Goal: Information Seeking & Learning: Learn about a topic

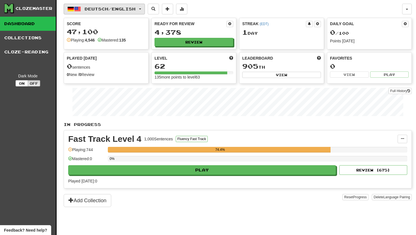
click at [145, 7] on button "Deutsch / English" at bounding box center [104, 9] width 81 height 11
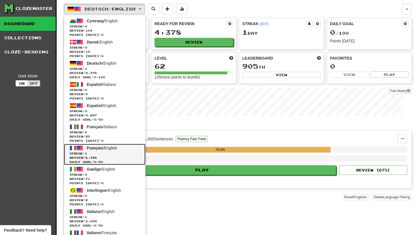
click at [95, 147] on span "Français" at bounding box center [95, 148] width 16 height 5
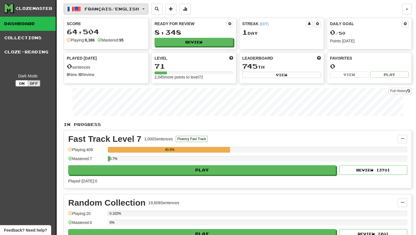
click at [145, 8] on button "Français / English" at bounding box center [106, 9] width 85 height 11
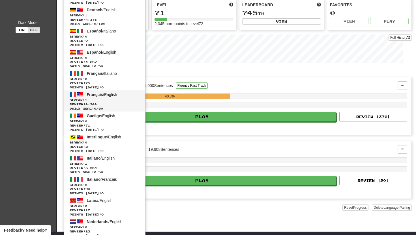
scroll to position [54, 0]
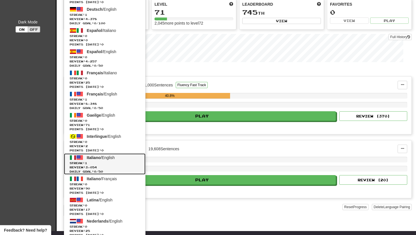
click at [100, 159] on span "Italiano" at bounding box center [94, 158] width 14 height 5
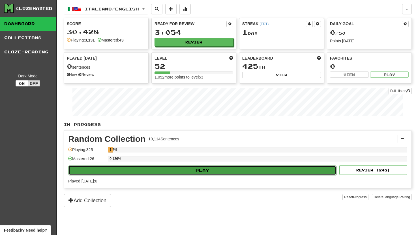
click at [156, 171] on button "Play" at bounding box center [202, 171] width 268 height 10
select select "**"
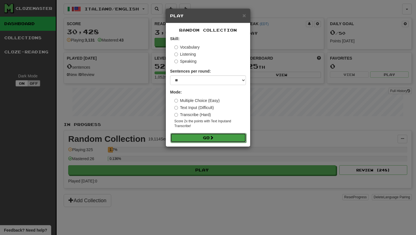
click at [192, 136] on button "Go" at bounding box center [208, 138] width 76 height 10
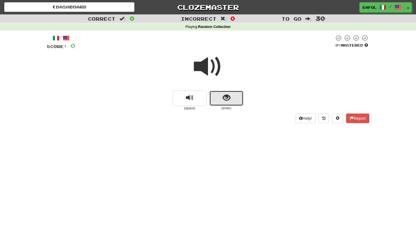
click at [222, 100] on button "show sentence" at bounding box center [226, 98] width 34 height 15
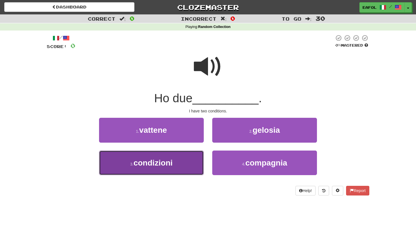
click at [184, 157] on button "3 . condizioni" at bounding box center [151, 163] width 105 height 25
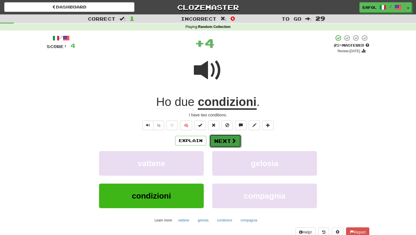
click at [219, 141] on button "Next" at bounding box center [225, 141] width 32 height 13
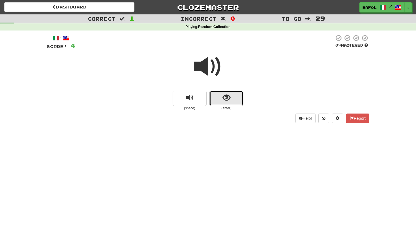
click at [223, 95] on span "show sentence" at bounding box center [227, 98] width 8 height 8
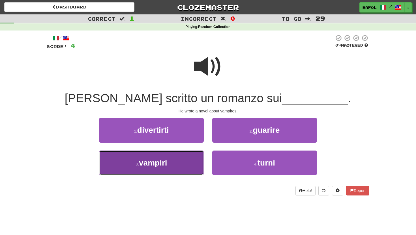
click at [185, 159] on button "3 . vampiri" at bounding box center [151, 163] width 105 height 25
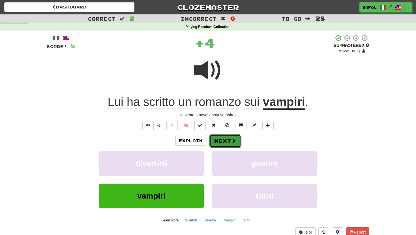
click at [216, 145] on button "Next" at bounding box center [225, 141] width 32 height 13
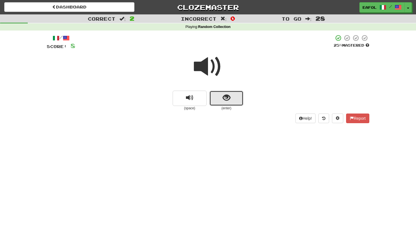
click at [225, 98] on span "show sentence" at bounding box center [227, 98] width 8 height 8
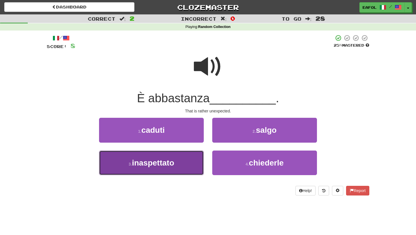
click at [179, 158] on button "3 . inaspettato" at bounding box center [151, 163] width 105 height 25
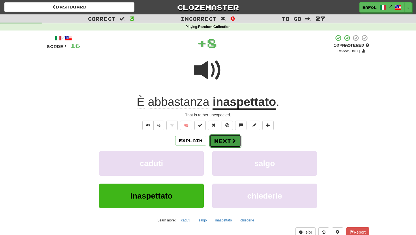
click at [217, 145] on button "Next" at bounding box center [225, 141] width 32 height 13
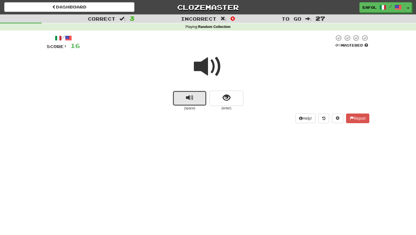
click at [190, 98] on span "replay audio" at bounding box center [190, 98] width 8 height 8
click at [178, 101] on button "replay audio" at bounding box center [190, 98] width 34 height 15
click at [185, 97] on button "replay audio" at bounding box center [190, 98] width 34 height 15
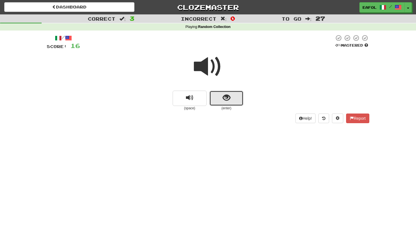
click at [228, 100] on span "show sentence" at bounding box center [227, 98] width 8 height 8
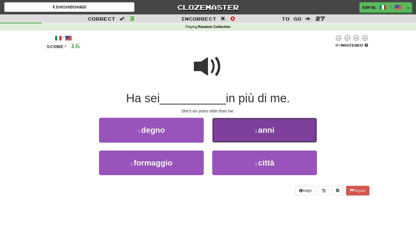
click at [226, 135] on button "2 . anni" at bounding box center [264, 130] width 105 height 25
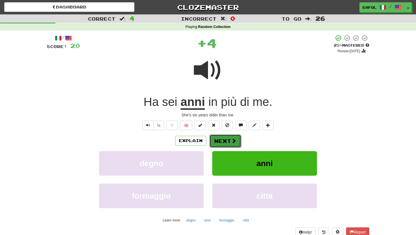
click at [223, 137] on button "Next" at bounding box center [225, 141] width 32 height 13
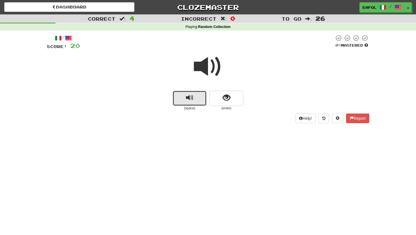
click at [193, 96] on span "replay audio" at bounding box center [190, 98] width 8 height 8
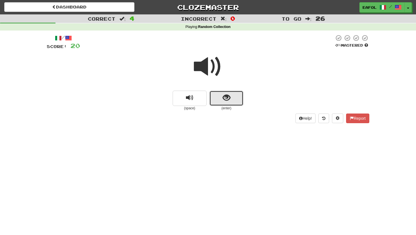
click at [218, 97] on button "show sentence" at bounding box center [226, 98] width 34 height 15
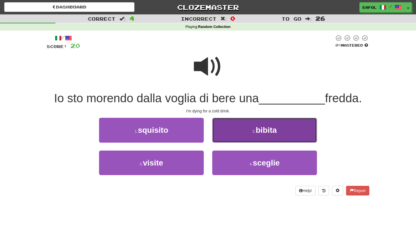
click at [227, 132] on button "2 . bibita" at bounding box center [264, 130] width 105 height 25
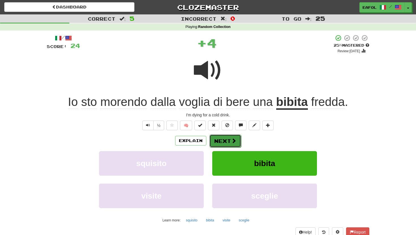
click at [218, 144] on button "Next" at bounding box center [225, 141] width 32 height 13
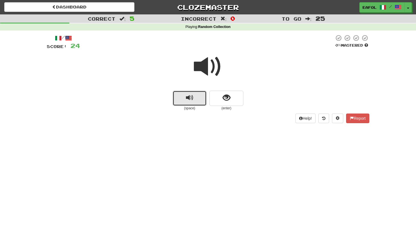
click at [190, 103] on button "replay audio" at bounding box center [190, 98] width 34 height 15
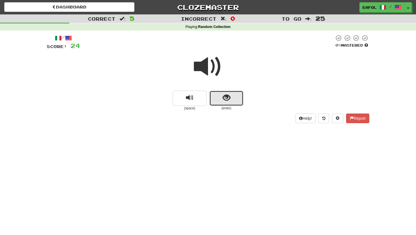
click at [225, 98] on span "show sentence" at bounding box center [227, 98] width 8 height 8
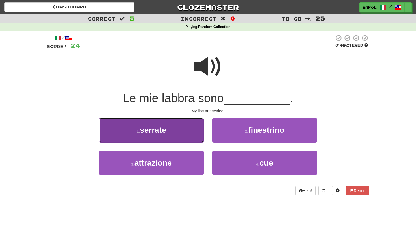
click at [188, 132] on button "1 . serrate" at bounding box center [151, 130] width 105 height 25
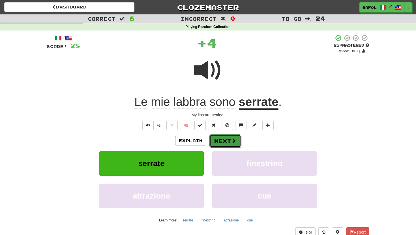
click at [221, 140] on button "Next" at bounding box center [225, 141] width 32 height 13
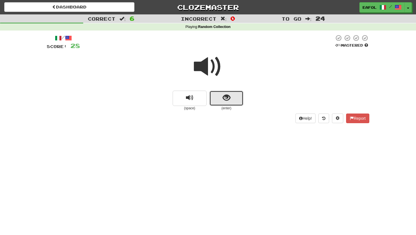
click at [215, 101] on button "show sentence" at bounding box center [226, 98] width 34 height 15
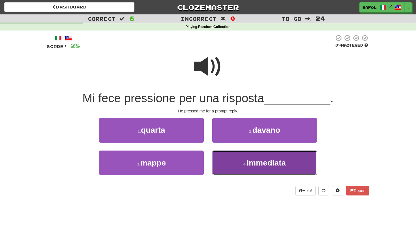
click at [231, 162] on button "4 . immediata" at bounding box center [264, 163] width 105 height 25
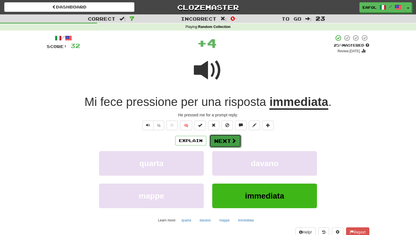
click at [224, 141] on button "Next" at bounding box center [225, 141] width 32 height 13
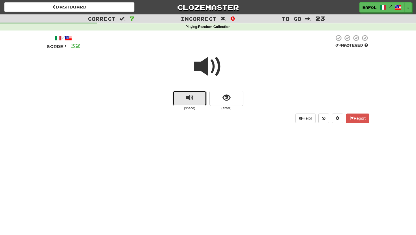
click at [195, 97] on button "replay audio" at bounding box center [190, 98] width 34 height 15
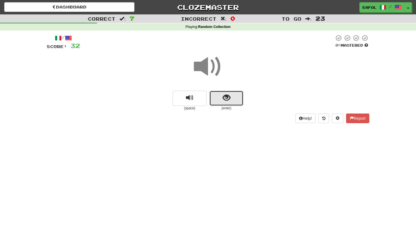
click at [226, 98] on span "show sentence" at bounding box center [227, 98] width 8 height 8
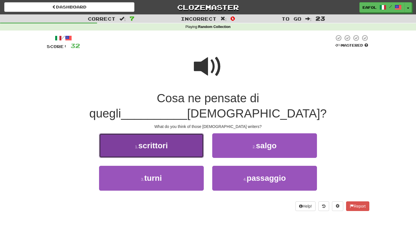
click at [197, 134] on button "1 . scrittori" at bounding box center [151, 146] width 105 height 25
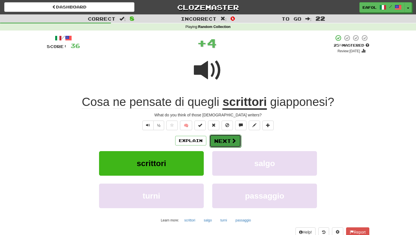
click at [226, 142] on button "Next" at bounding box center [225, 141] width 32 height 13
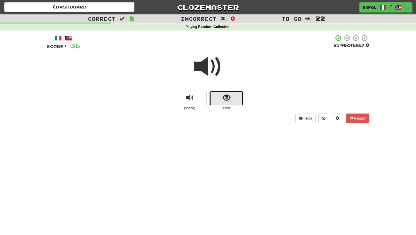
click at [225, 102] on button "show sentence" at bounding box center [226, 98] width 34 height 15
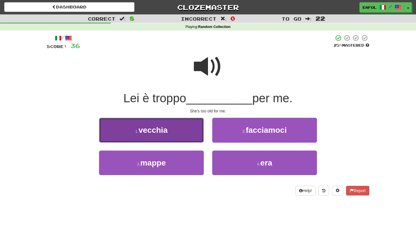
click at [195, 126] on button "1 . vecchia" at bounding box center [151, 130] width 105 height 25
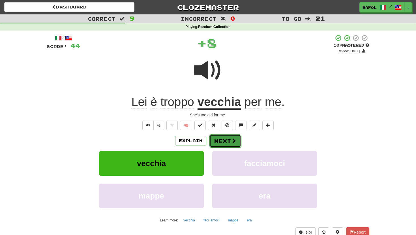
click at [222, 143] on button "Next" at bounding box center [225, 141] width 32 height 13
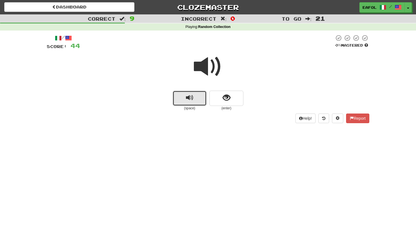
click at [197, 100] on button "replay audio" at bounding box center [190, 98] width 34 height 15
click at [194, 100] on button "replay audio" at bounding box center [190, 98] width 34 height 15
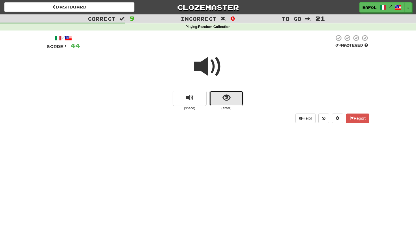
click at [224, 95] on span "show sentence" at bounding box center [227, 98] width 8 height 8
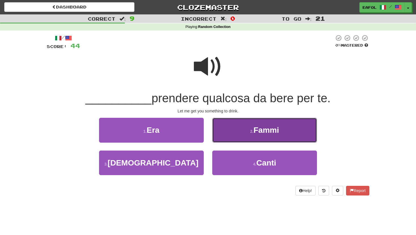
click at [233, 137] on button "2 . Fammi" at bounding box center [264, 130] width 105 height 25
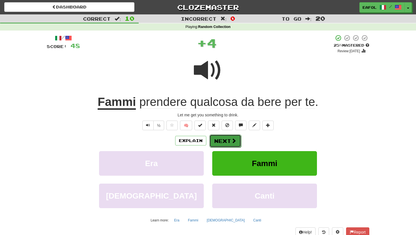
click at [223, 142] on button "Next" at bounding box center [225, 141] width 32 height 13
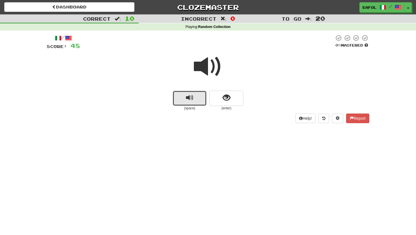
click at [192, 95] on span "replay audio" at bounding box center [190, 98] width 8 height 8
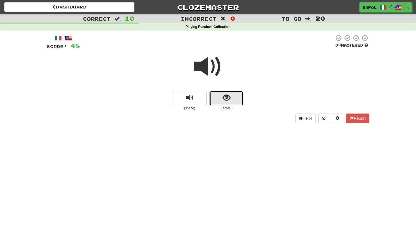
click at [220, 100] on button "show sentence" at bounding box center [226, 98] width 34 height 15
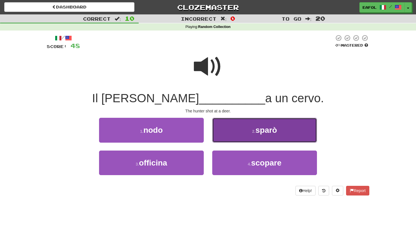
click at [236, 130] on button "2 . sparò" at bounding box center [264, 130] width 105 height 25
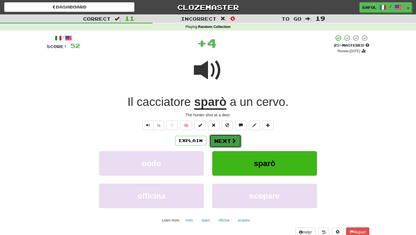
click at [224, 140] on button "Next" at bounding box center [225, 141] width 32 height 13
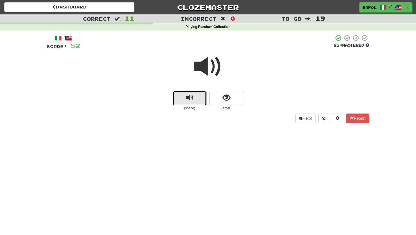
click at [191, 97] on span "replay audio" at bounding box center [190, 98] width 8 height 8
click at [186, 98] on span "replay audio" at bounding box center [190, 98] width 8 height 8
click at [224, 97] on span "show sentence" at bounding box center [227, 98] width 8 height 8
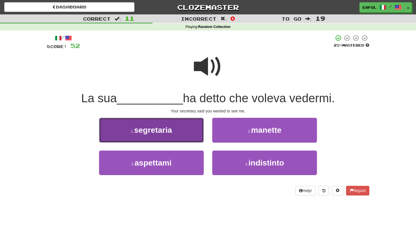
click at [175, 135] on button "1 . segretaria" at bounding box center [151, 130] width 105 height 25
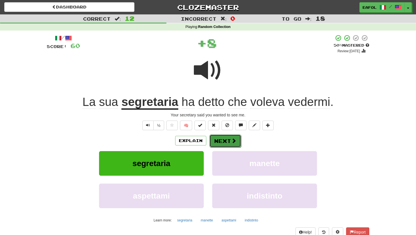
click at [220, 143] on button "Next" at bounding box center [225, 141] width 32 height 13
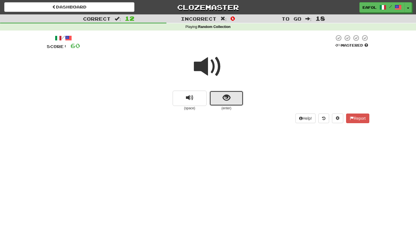
click at [215, 96] on button "show sentence" at bounding box center [226, 98] width 34 height 15
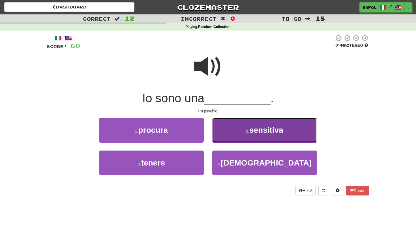
click at [220, 134] on button "2 . sensitiva" at bounding box center [264, 130] width 105 height 25
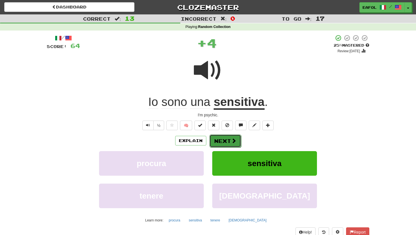
click at [216, 140] on button "Next" at bounding box center [225, 141] width 32 height 13
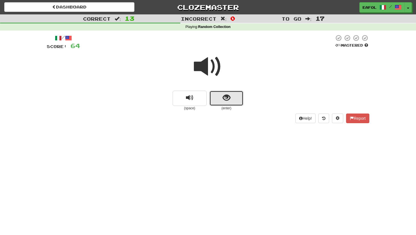
click at [230, 101] on button "show sentence" at bounding box center [226, 98] width 34 height 15
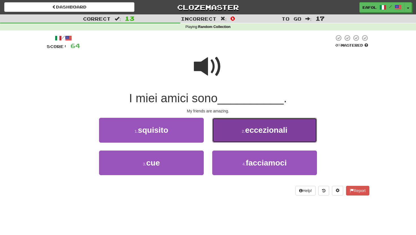
click at [224, 134] on button "2 . eccezionali" at bounding box center [264, 130] width 105 height 25
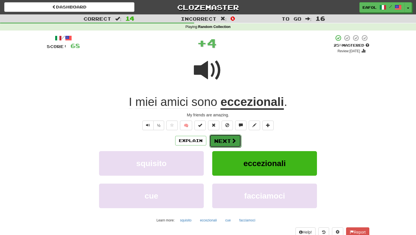
click at [222, 139] on button "Next" at bounding box center [225, 141] width 32 height 13
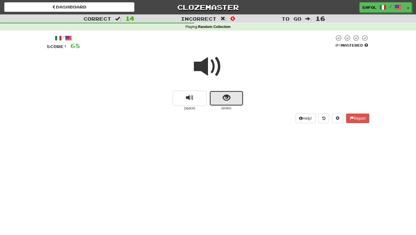
click at [223, 99] on span "show sentence" at bounding box center [227, 98] width 8 height 8
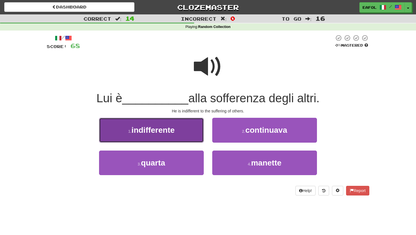
click at [191, 126] on button "1 . indifferente" at bounding box center [151, 130] width 105 height 25
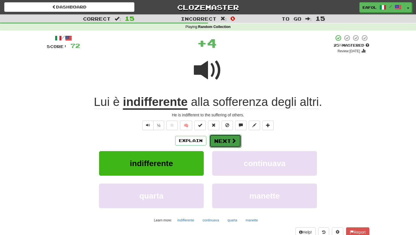
click at [222, 141] on button "Next" at bounding box center [225, 141] width 32 height 13
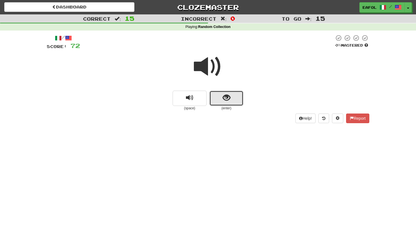
click at [220, 98] on button "show sentence" at bounding box center [226, 98] width 34 height 15
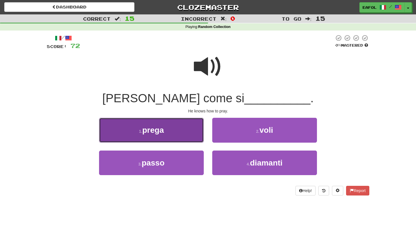
click at [193, 134] on button "1 . prega" at bounding box center [151, 130] width 105 height 25
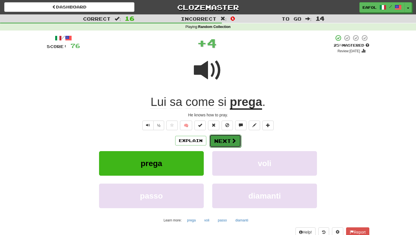
click at [217, 146] on button "Next" at bounding box center [225, 141] width 32 height 13
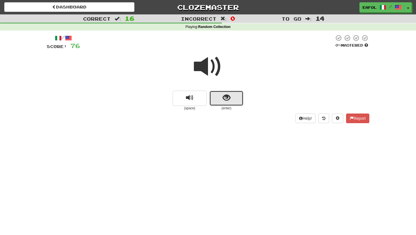
click at [225, 95] on span "show sentence" at bounding box center [227, 98] width 8 height 8
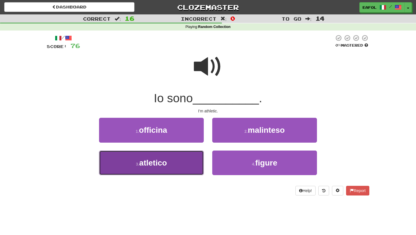
click at [183, 156] on button "3 . atletico" at bounding box center [151, 163] width 105 height 25
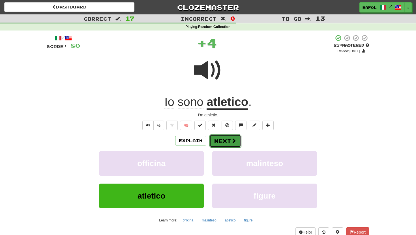
click at [214, 140] on button "Next" at bounding box center [225, 141] width 32 height 13
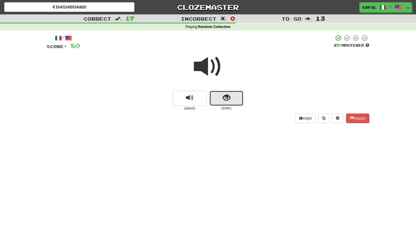
click at [233, 98] on button "show sentence" at bounding box center [226, 98] width 34 height 15
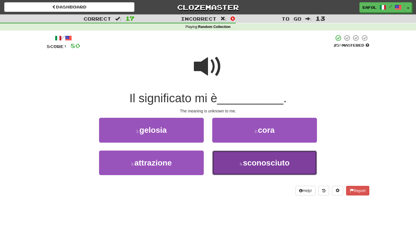
click at [231, 166] on button "4 . sconosciuto" at bounding box center [264, 163] width 105 height 25
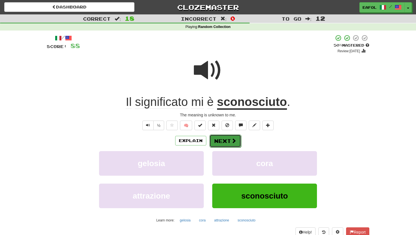
click at [223, 140] on button "Next" at bounding box center [225, 141] width 32 height 13
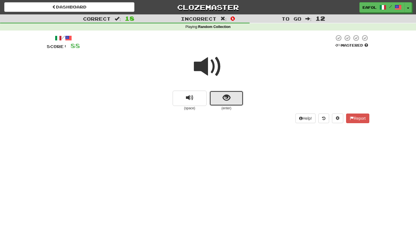
click at [221, 97] on button "show sentence" at bounding box center [226, 98] width 34 height 15
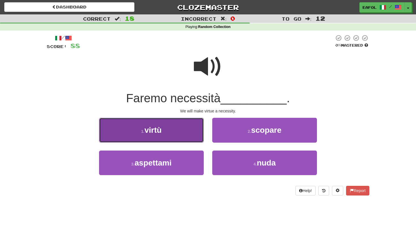
click at [186, 132] on button "1 . virtù" at bounding box center [151, 130] width 105 height 25
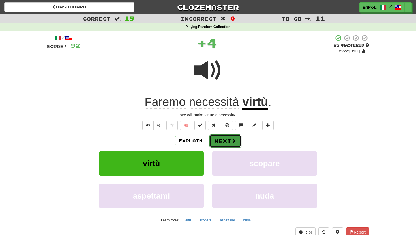
click at [221, 141] on button "Next" at bounding box center [225, 141] width 32 height 13
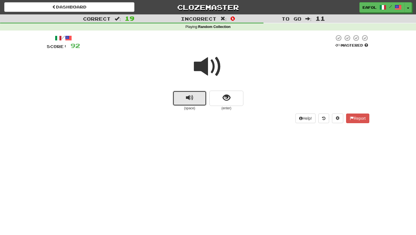
click at [191, 98] on span "replay audio" at bounding box center [190, 98] width 8 height 8
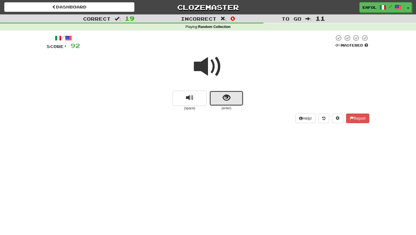
click at [224, 94] on span "show sentence" at bounding box center [227, 98] width 8 height 8
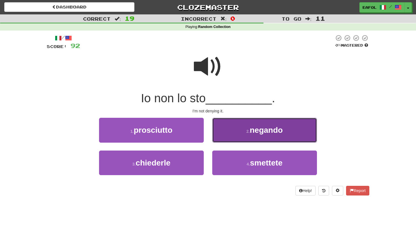
click at [228, 128] on button "2 . negando" at bounding box center [264, 130] width 105 height 25
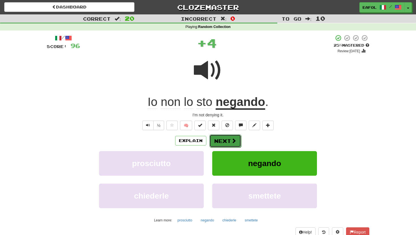
click at [223, 143] on button "Next" at bounding box center [225, 141] width 32 height 13
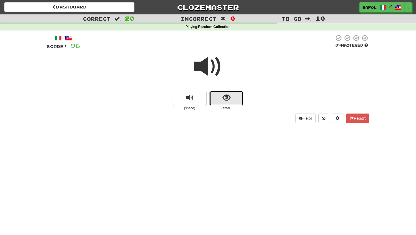
click at [221, 103] on button "show sentence" at bounding box center [226, 98] width 34 height 15
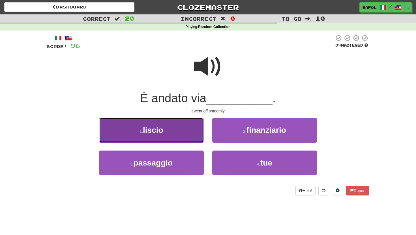
click at [175, 129] on button "1 . liscio" at bounding box center [151, 130] width 105 height 25
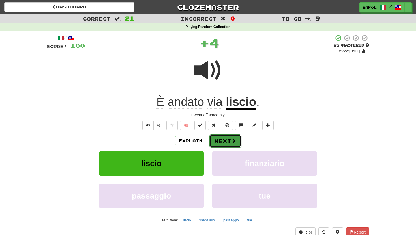
click at [222, 138] on button "Next" at bounding box center [225, 141] width 32 height 13
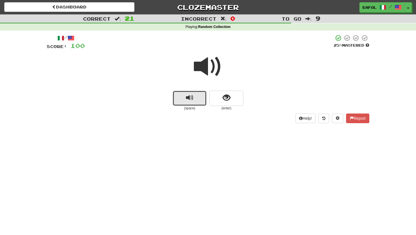
click at [190, 98] on span "replay audio" at bounding box center [190, 98] width 8 height 8
click at [195, 97] on button "replay audio" at bounding box center [190, 98] width 34 height 15
click at [199, 100] on button "replay audio" at bounding box center [190, 98] width 34 height 15
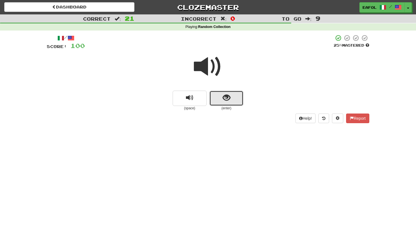
click at [221, 98] on button "show sentence" at bounding box center [226, 98] width 34 height 15
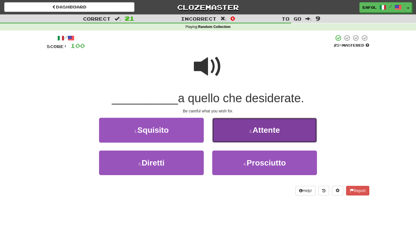
click at [225, 135] on button "2 . Attente" at bounding box center [264, 130] width 105 height 25
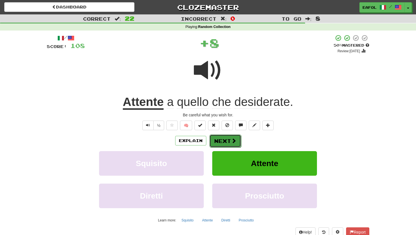
click at [219, 139] on button "Next" at bounding box center [225, 141] width 32 height 13
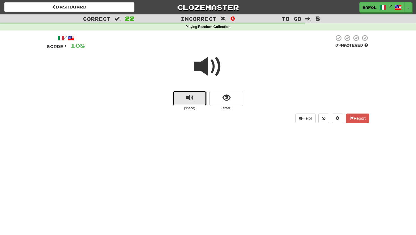
click at [199, 95] on button "replay audio" at bounding box center [190, 98] width 34 height 15
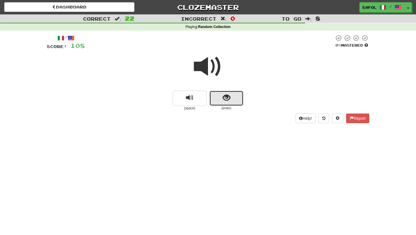
click at [220, 101] on button "show sentence" at bounding box center [226, 98] width 34 height 15
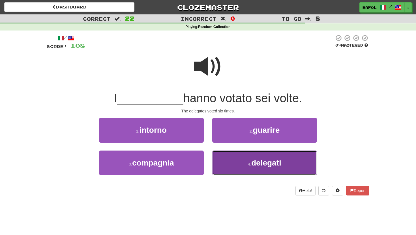
click at [231, 159] on button "4 . delegati" at bounding box center [264, 163] width 105 height 25
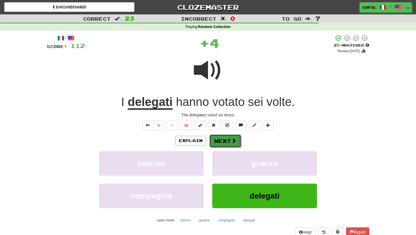
click at [221, 139] on button "Next" at bounding box center [225, 141] width 32 height 13
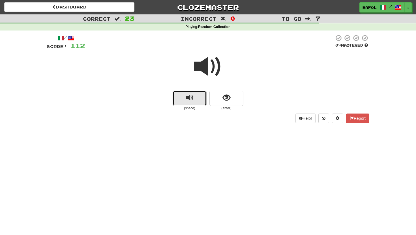
click at [201, 98] on button "replay audio" at bounding box center [190, 98] width 34 height 15
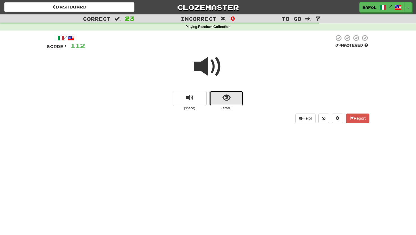
click at [223, 96] on span "show sentence" at bounding box center [227, 98] width 8 height 8
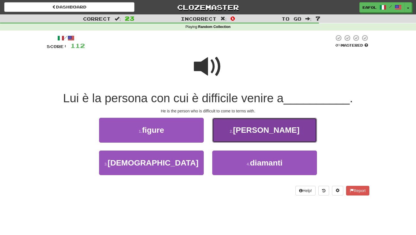
click at [239, 128] on button "2 . patti" at bounding box center [264, 130] width 105 height 25
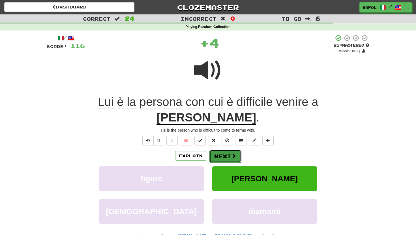
click at [227, 150] on button "Next" at bounding box center [225, 156] width 32 height 13
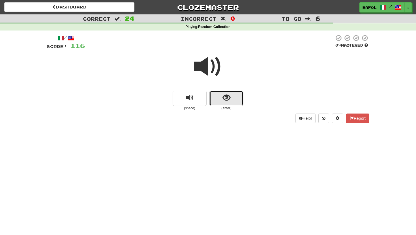
click at [219, 98] on button "show sentence" at bounding box center [226, 98] width 34 height 15
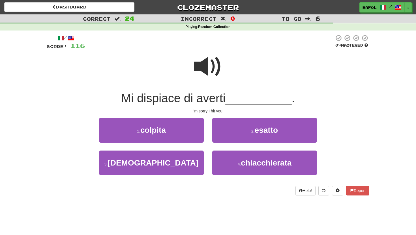
click at [183, 143] on div "1 . colpita" at bounding box center [151, 134] width 113 height 33
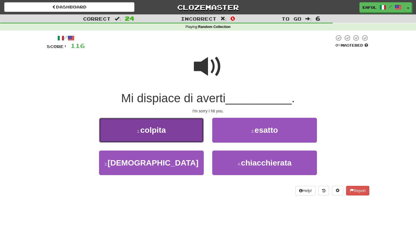
click at [185, 136] on button "1 . colpita" at bounding box center [151, 130] width 105 height 25
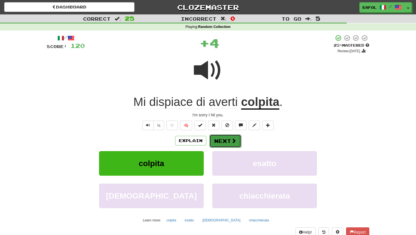
click at [217, 143] on button "Next" at bounding box center [225, 141] width 32 height 13
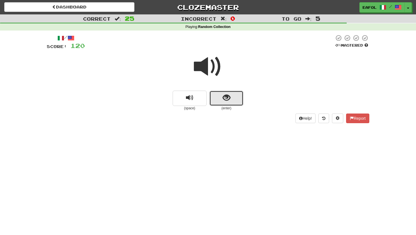
click at [226, 98] on span "show sentence" at bounding box center [227, 98] width 8 height 8
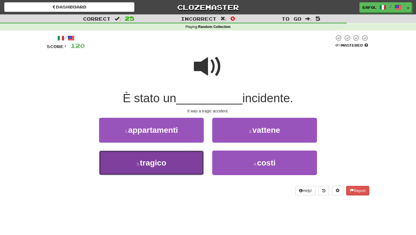
click at [181, 166] on button "3 . tragico" at bounding box center [151, 163] width 105 height 25
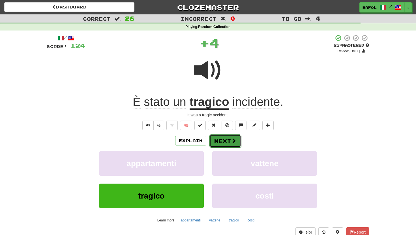
click at [221, 138] on button "Next" at bounding box center [225, 141] width 32 height 13
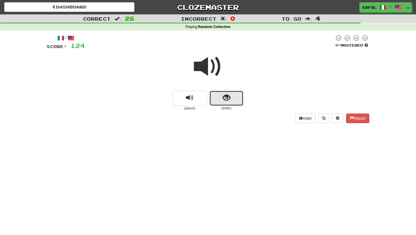
click at [224, 98] on span "show sentence" at bounding box center [227, 98] width 8 height 8
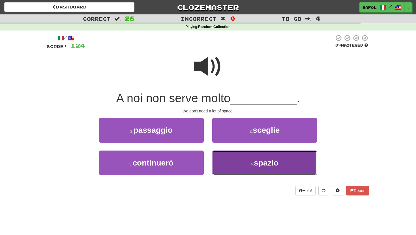
click at [236, 164] on button "4 . spazio" at bounding box center [264, 163] width 105 height 25
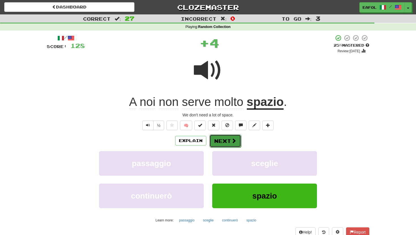
click at [228, 138] on button "Next" at bounding box center [225, 141] width 32 height 13
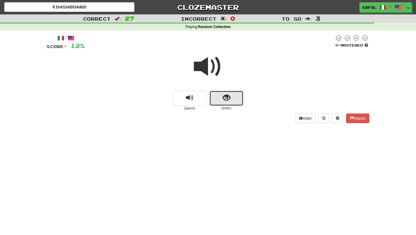
click at [224, 100] on span "show sentence" at bounding box center [227, 98] width 8 height 8
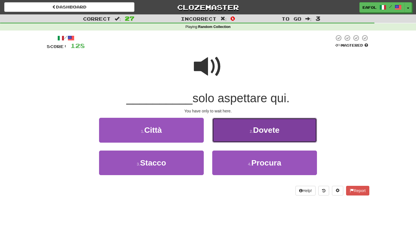
click at [231, 130] on button "2 . Dovete" at bounding box center [264, 130] width 105 height 25
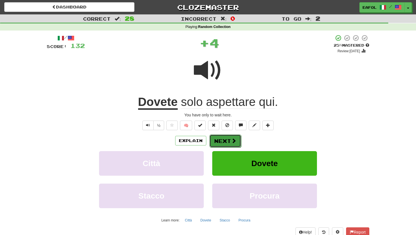
click at [219, 140] on button "Next" at bounding box center [225, 141] width 32 height 13
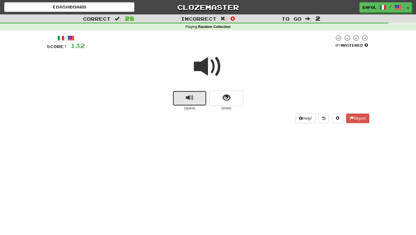
click at [194, 98] on button "replay audio" at bounding box center [190, 98] width 34 height 15
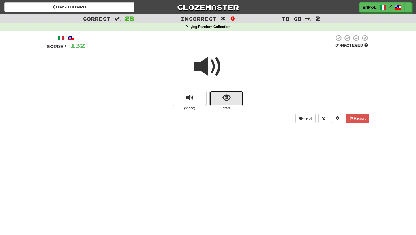
click at [222, 96] on button "show sentence" at bounding box center [226, 98] width 34 height 15
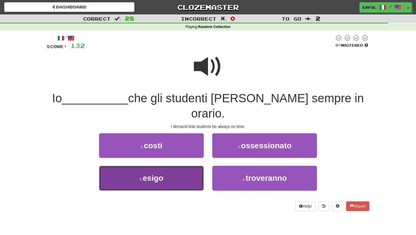
click at [176, 167] on button "3 . esigo" at bounding box center [151, 178] width 105 height 25
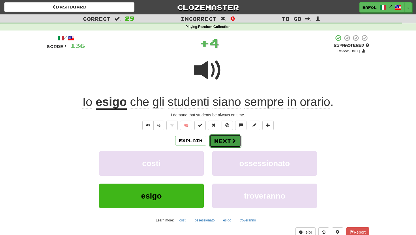
click at [221, 139] on button "Next" at bounding box center [225, 141] width 32 height 13
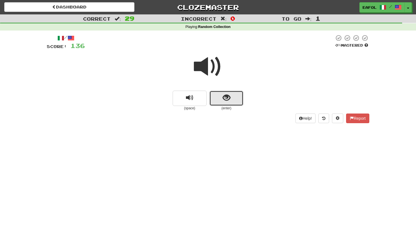
click at [222, 98] on button "show sentence" at bounding box center [226, 98] width 34 height 15
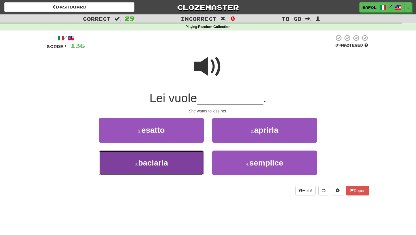
click at [196, 166] on button "3 . baciarla" at bounding box center [151, 163] width 105 height 25
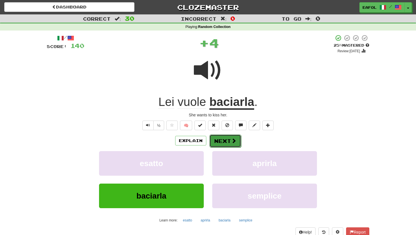
click at [222, 141] on button "Next" at bounding box center [225, 141] width 32 height 13
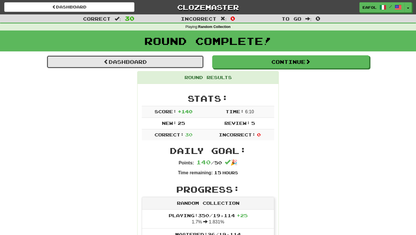
click at [180, 58] on link "Dashboard" at bounding box center [125, 61] width 157 height 13
